Goal: Browse casually

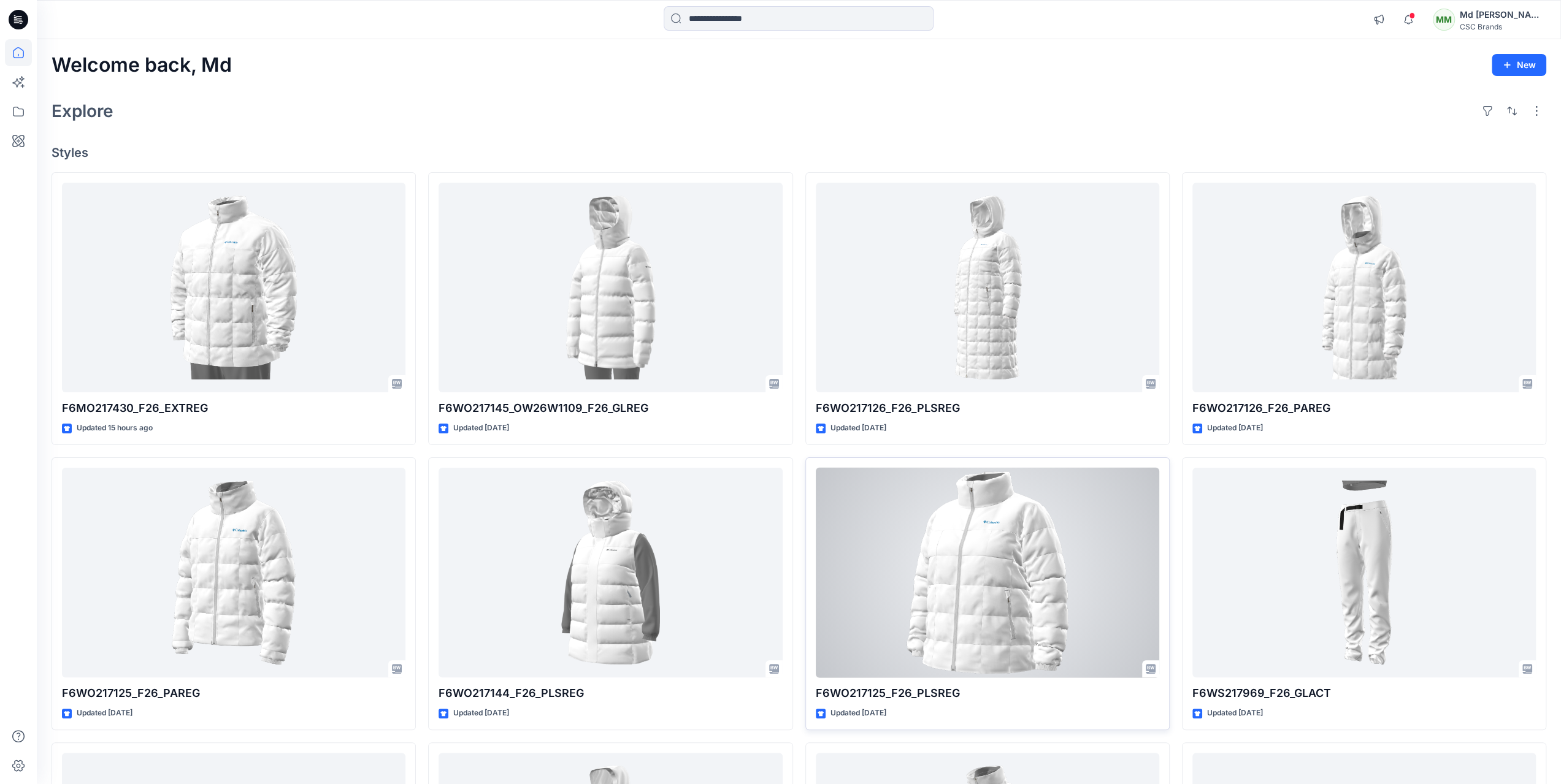
scroll to position [290, 0]
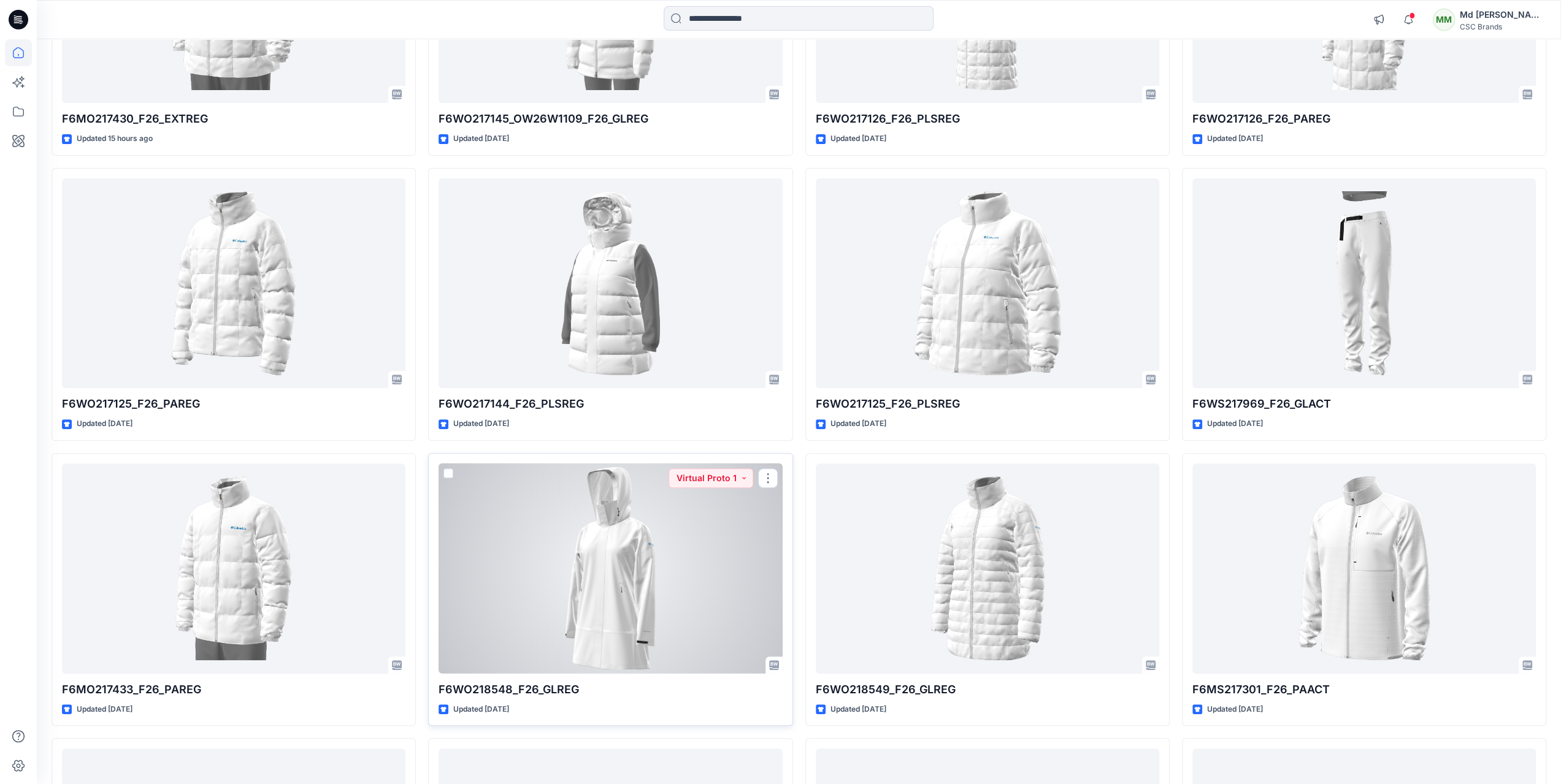
click at [677, 621] on div at bounding box center [610, 568] width 343 height 210
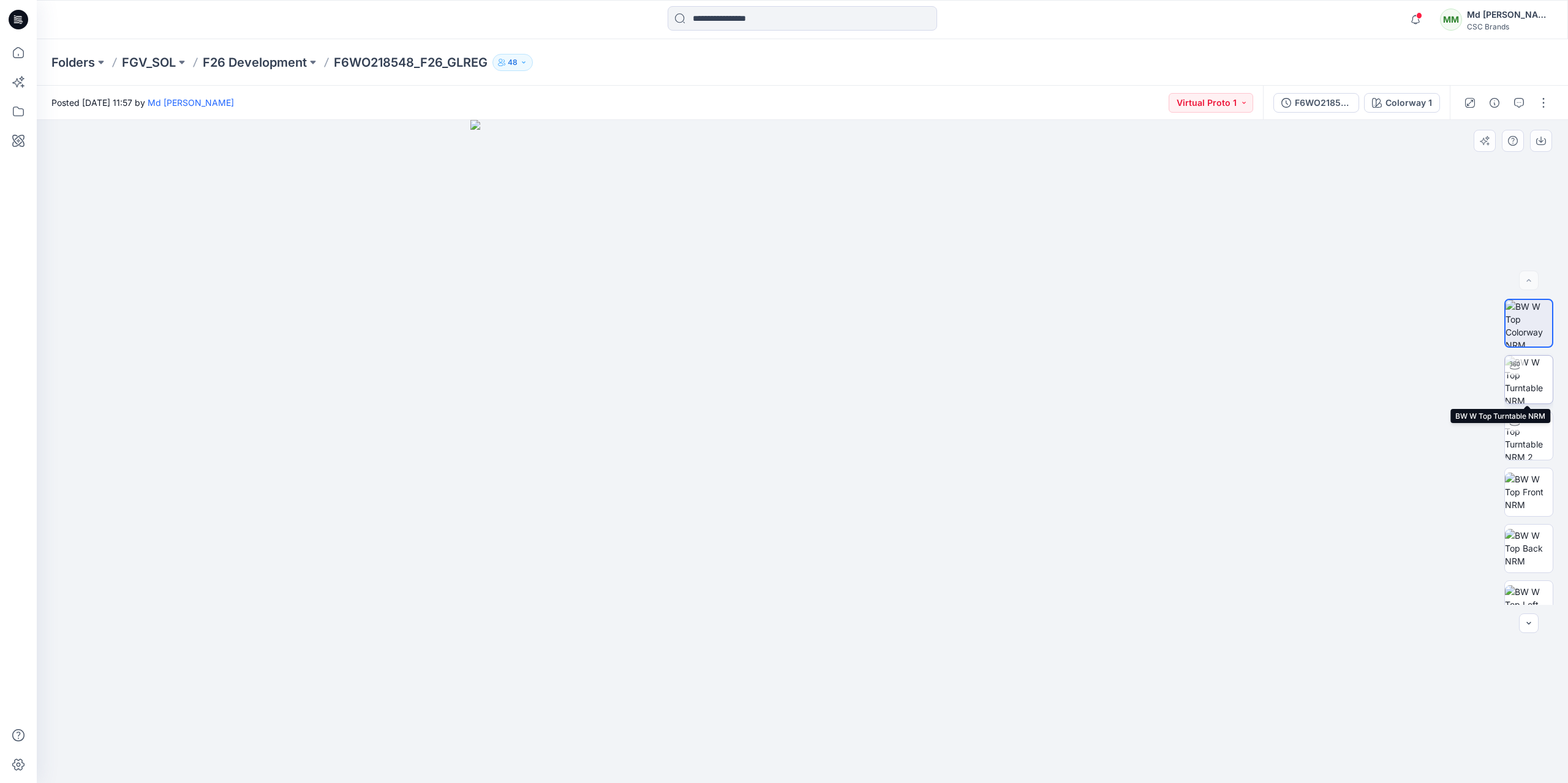
click at [1528, 394] on img at bounding box center [1528, 379] width 48 height 48
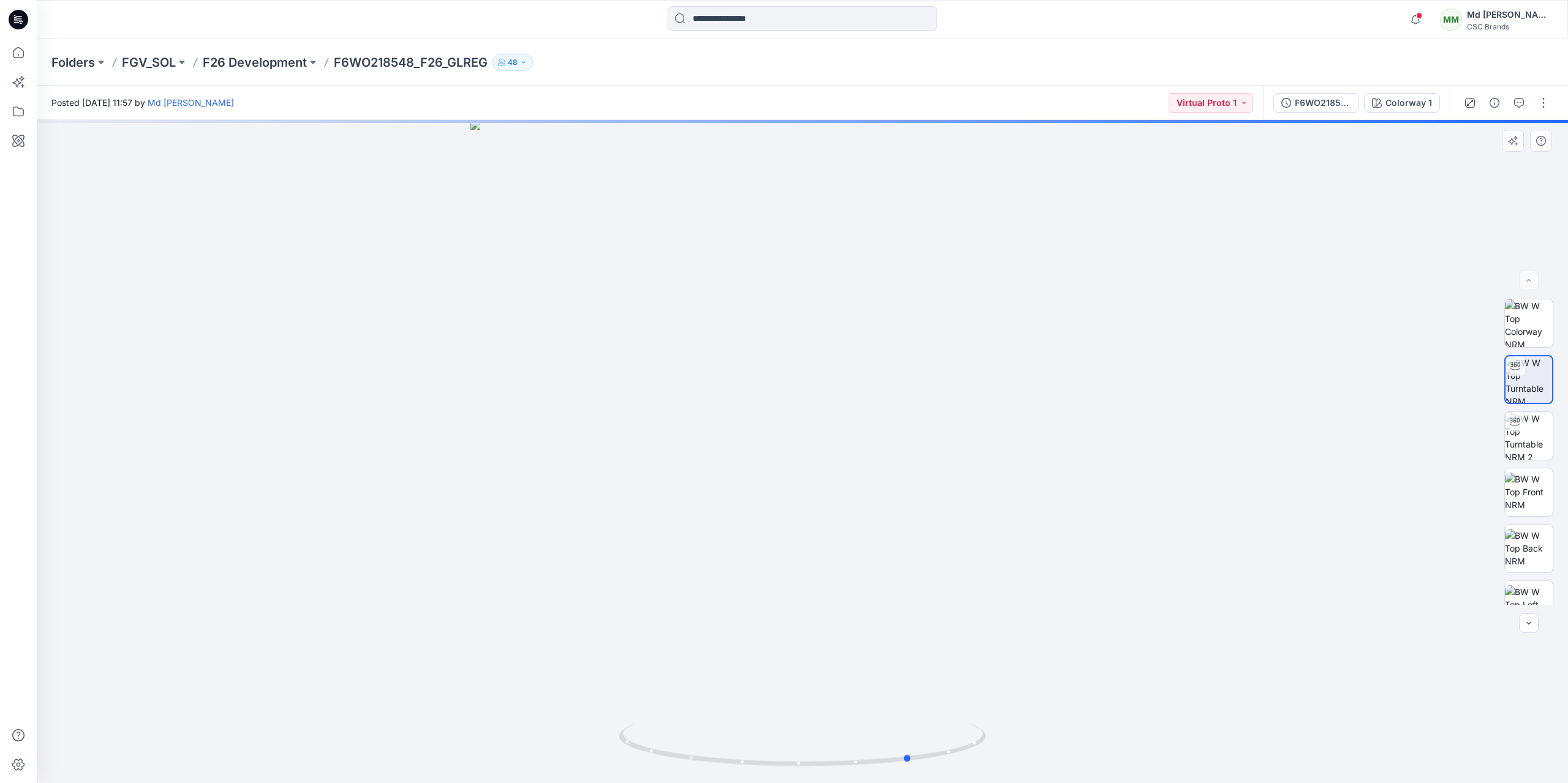
drag, startPoint x: 806, startPoint y: 764, endPoint x: 1456, endPoint y: 498, distance: 702.3
click at [1319, 577] on div at bounding box center [802, 451] width 1531 height 663
click at [1536, 490] on img at bounding box center [1528, 492] width 48 height 39
click at [1522, 404] on img at bounding box center [1528, 411] width 48 height 39
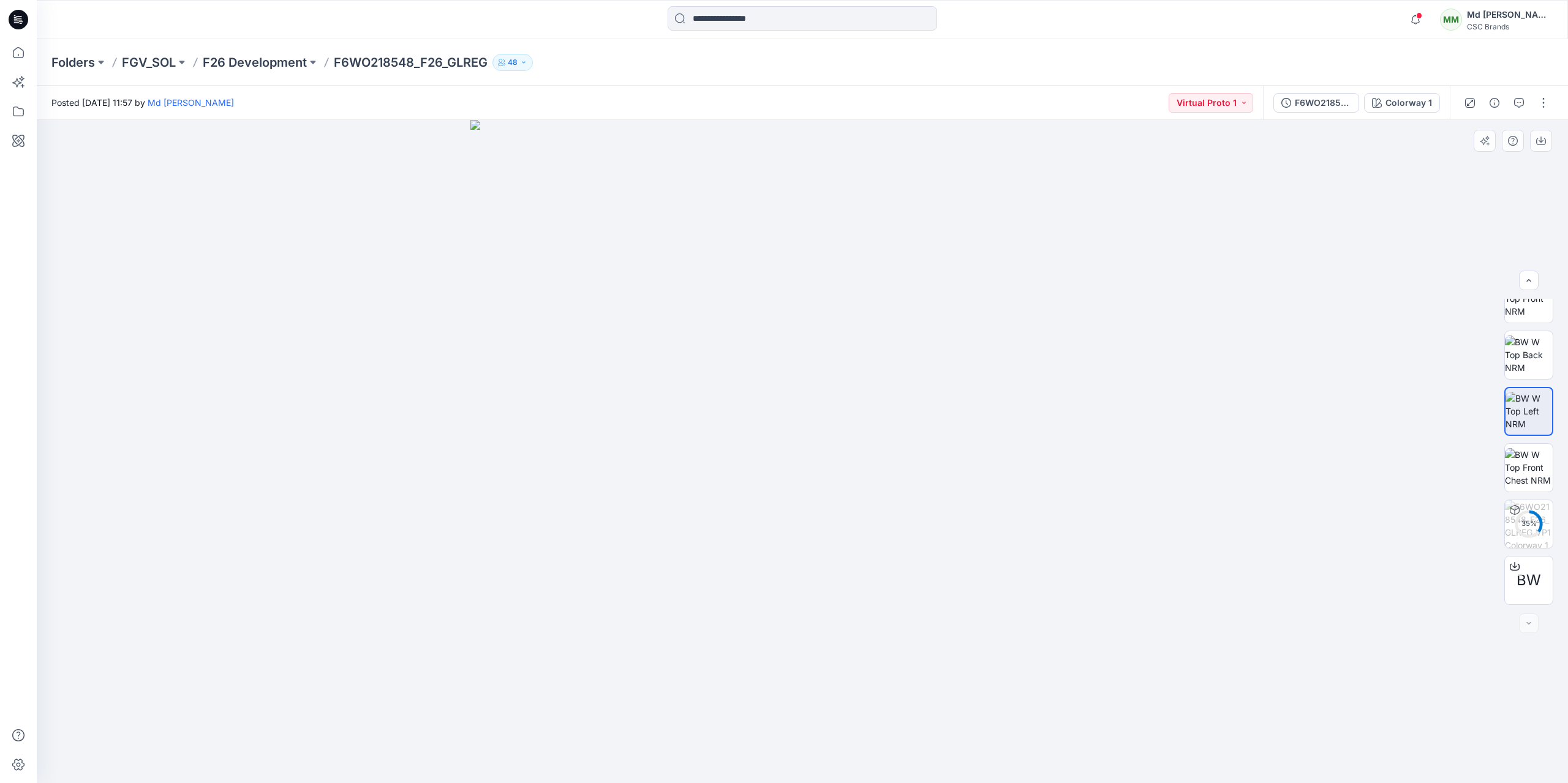
drag, startPoint x: 644, startPoint y: 554, endPoint x: 494, endPoint y: 539, distance: 150.7
click at [494, 539] on img at bounding box center [802, 451] width 663 height 663
click at [1533, 476] on img at bounding box center [1528, 467] width 48 height 39
click at [1528, 522] on img at bounding box center [1528, 524] width 48 height 48
